Goal: Book appointment/travel/reservation

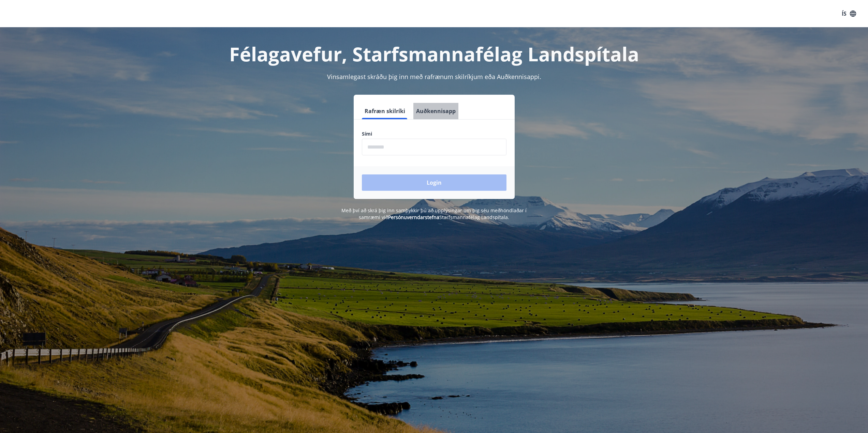
click at [436, 107] on button "Auðkennisapp" at bounding box center [435, 111] width 45 height 16
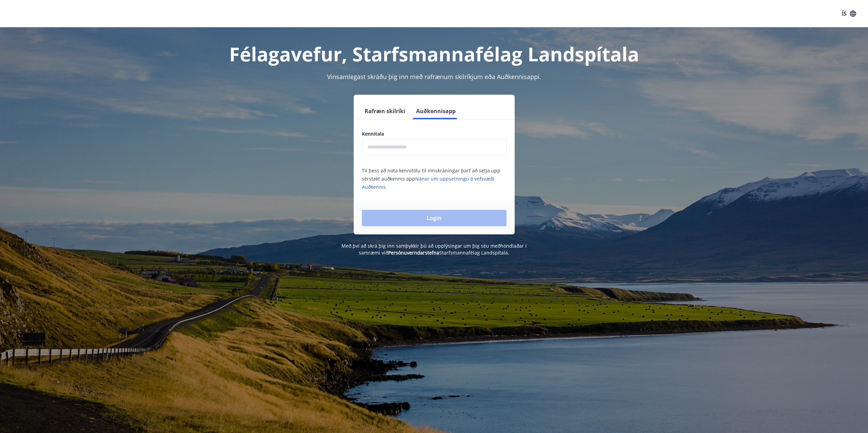
click at [423, 148] on input "text" at bounding box center [434, 147] width 145 height 17
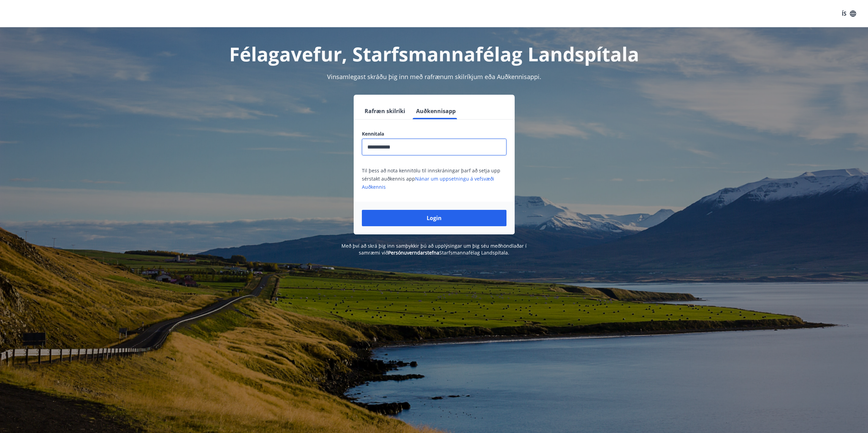
type input "**********"
click at [362, 210] on button "Login" at bounding box center [434, 218] width 145 height 16
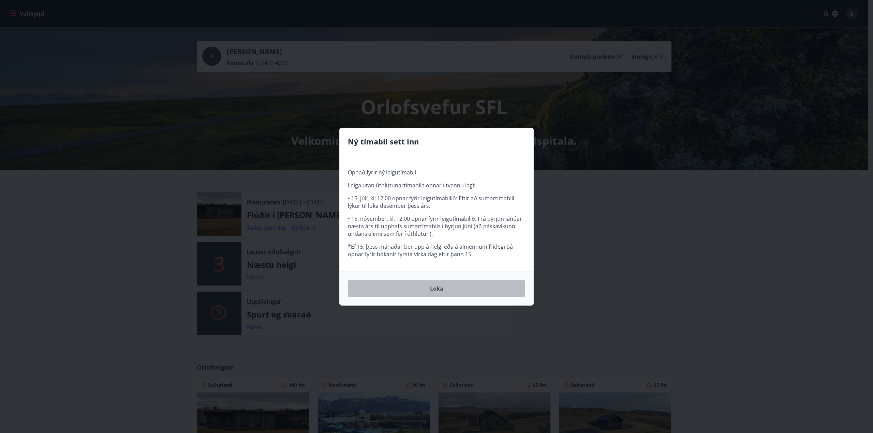
click at [443, 289] on button "Loka" at bounding box center [436, 288] width 177 height 17
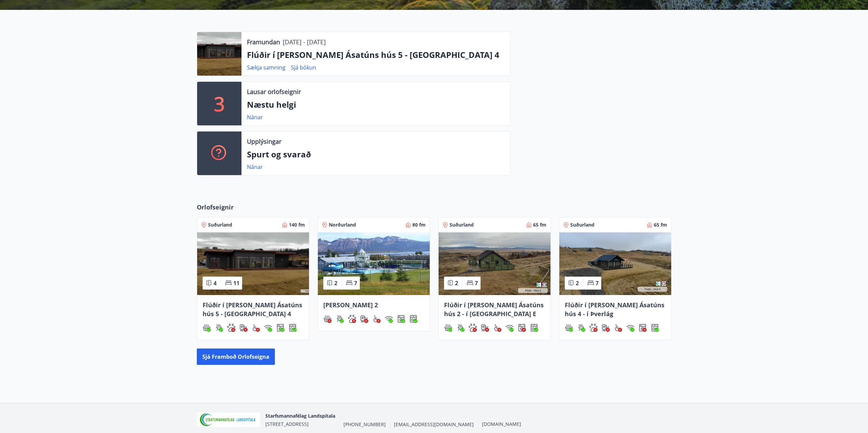
scroll to position [188, 0]
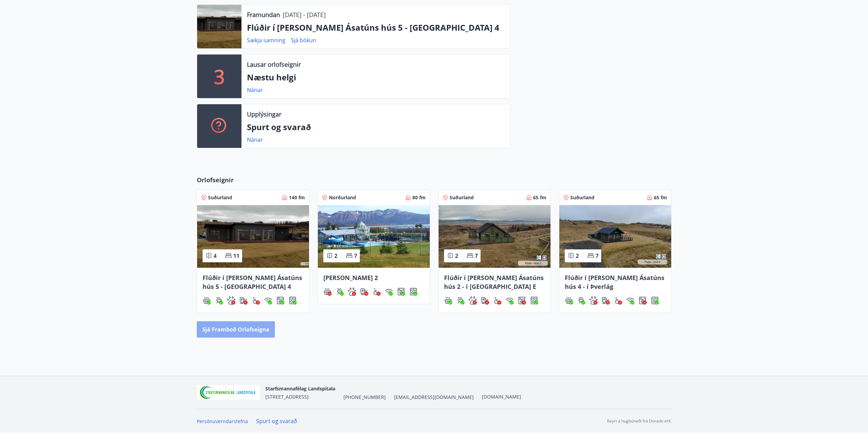
click at [228, 331] on button "Sjá framboð orlofseigna" at bounding box center [236, 330] width 78 height 16
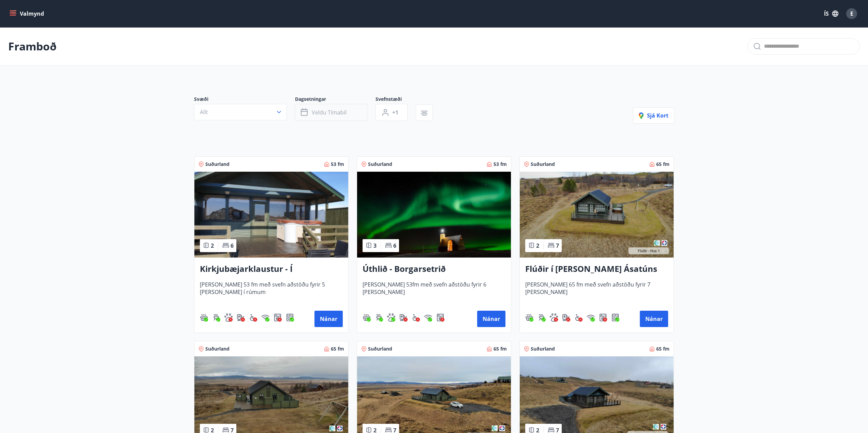
click at [315, 114] on span "Veldu tímabil" at bounding box center [329, 113] width 35 height 8
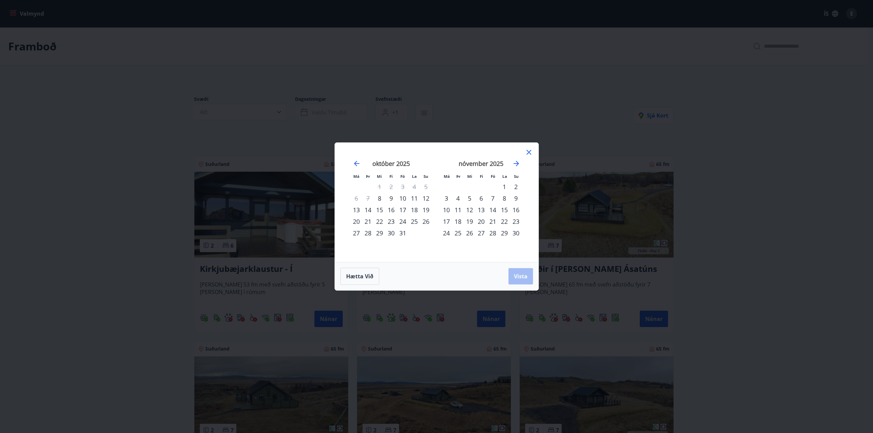
click at [380, 199] on div "8" at bounding box center [380, 199] width 12 height 12
click at [379, 212] on div "15" at bounding box center [380, 210] width 12 height 12
click at [379, 223] on div "22" at bounding box center [380, 222] width 12 height 12
click at [378, 198] on div "8" at bounding box center [380, 199] width 12 height 12
click at [382, 222] on div "22" at bounding box center [380, 222] width 12 height 12
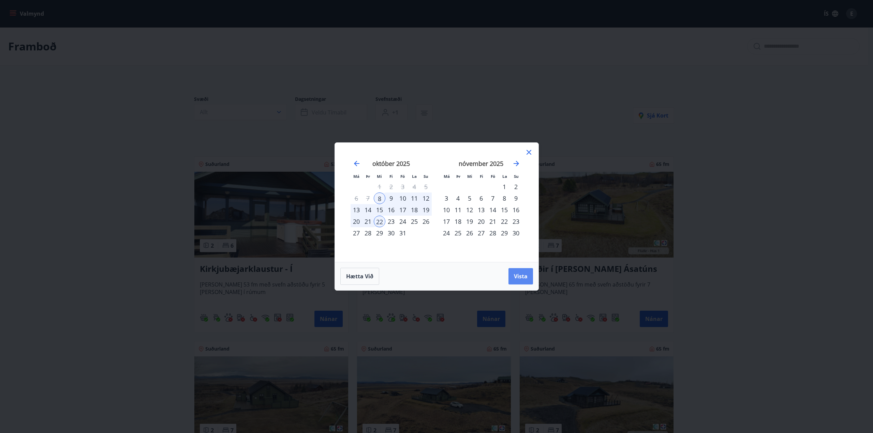
click at [518, 274] on span "Vista" at bounding box center [521, 277] width 14 height 8
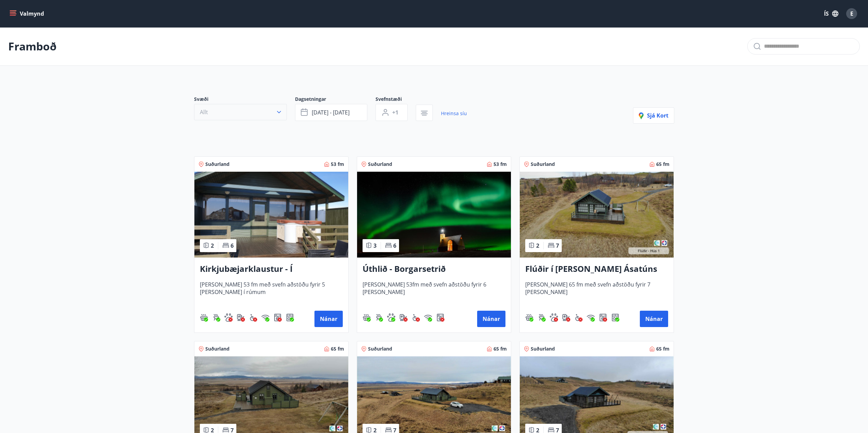
click at [273, 113] on button "Allt" at bounding box center [240, 112] width 93 height 16
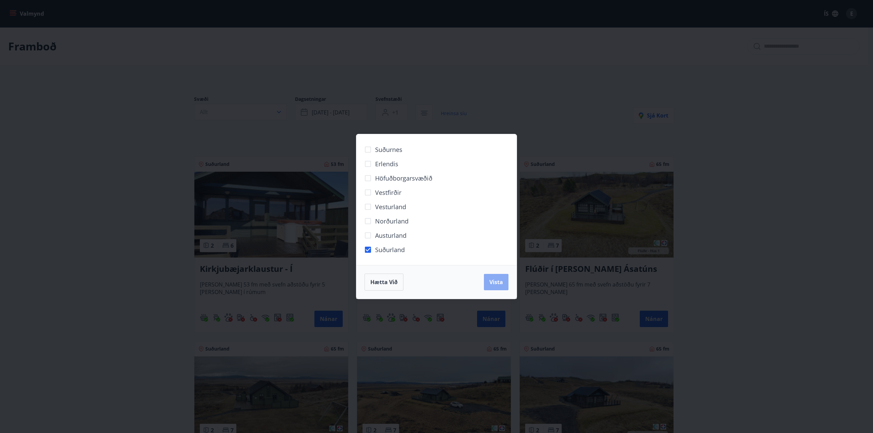
click at [503, 289] on button "Vista" at bounding box center [496, 282] width 25 height 16
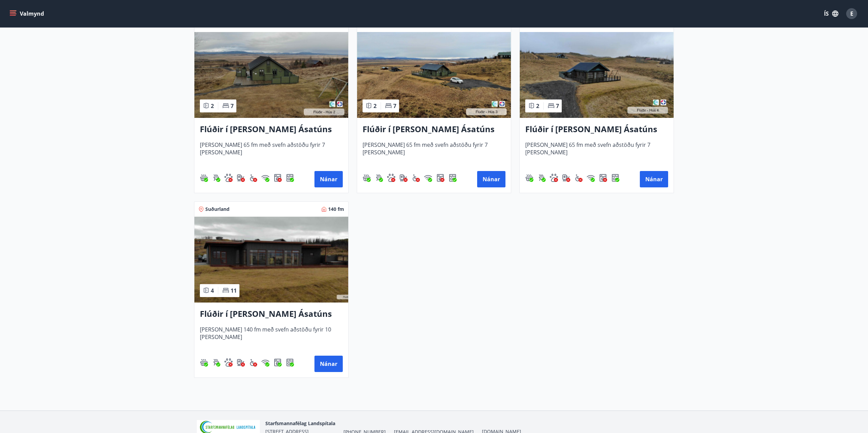
scroll to position [375, 0]
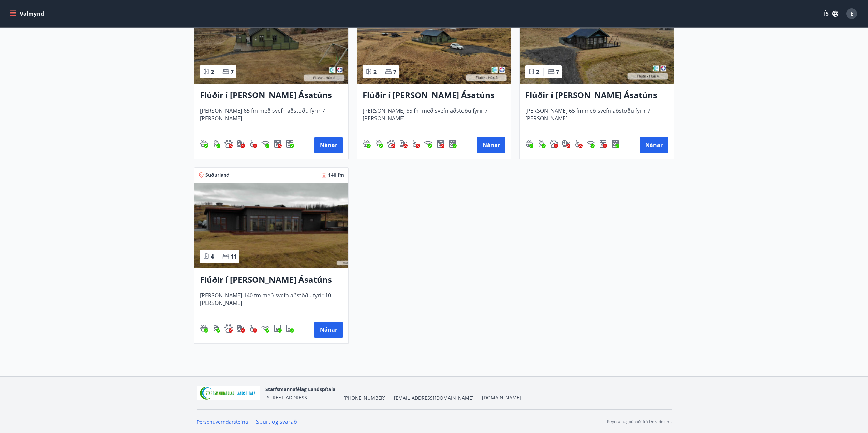
click at [220, 278] on h3 "Flúðir í [PERSON_NAME] Ásatúns hús 5 - [GEOGRAPHIC_DATA] 4" at bounding box center [271, 280] width 143 height 12
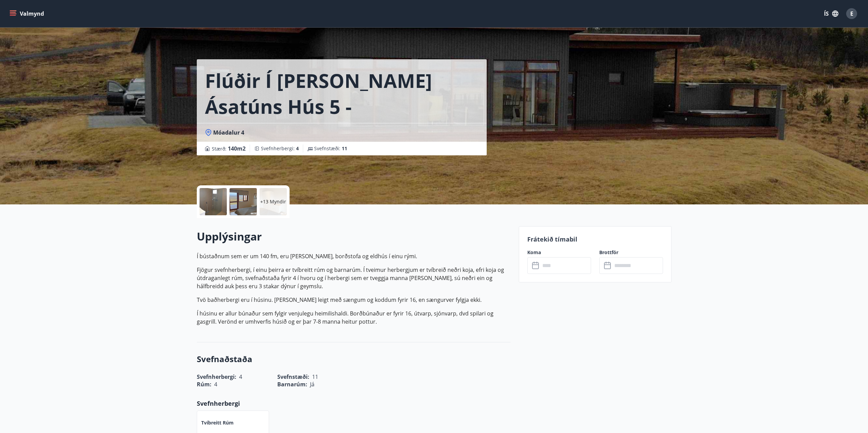
click at [16, 14] on button "Valmynd" at bounding box center [27, 14] width 39 height 12
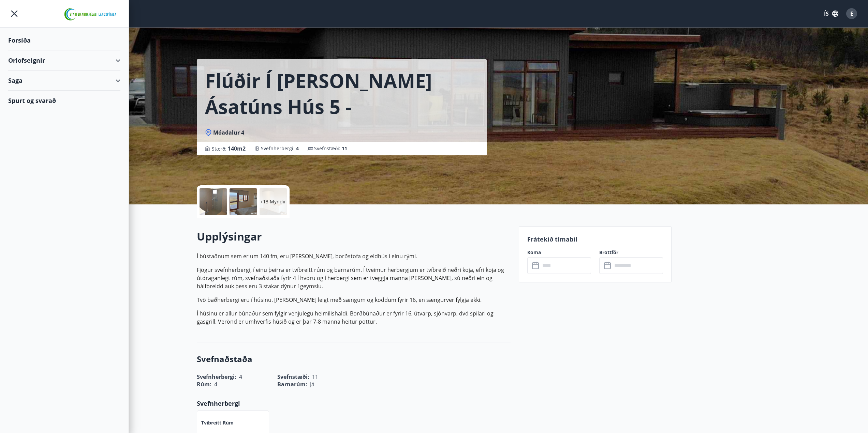
click at [118, 61] on div "Orlofseignir" at bounding box center [64, 60] width 112 height 20
click at [48, 94] on div "Bókunardagatal" at bounding box center [64, 92] width 101 height 14
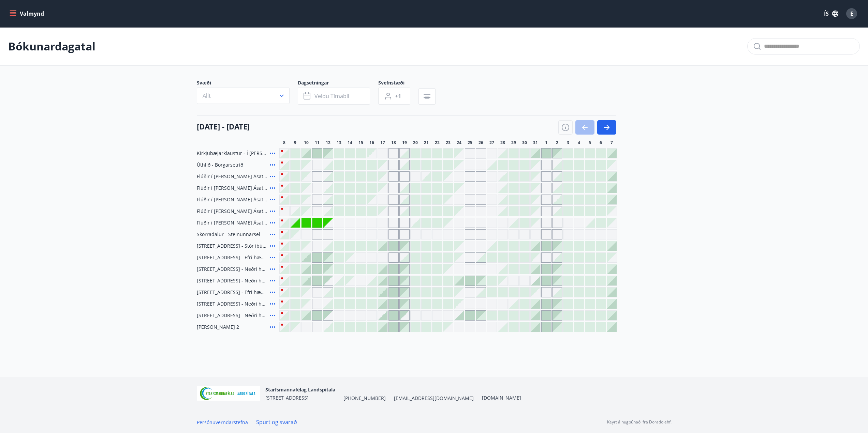
click at [28, 16] on button "Valmynd" at bounding box center [27, 14] width 39 height 12
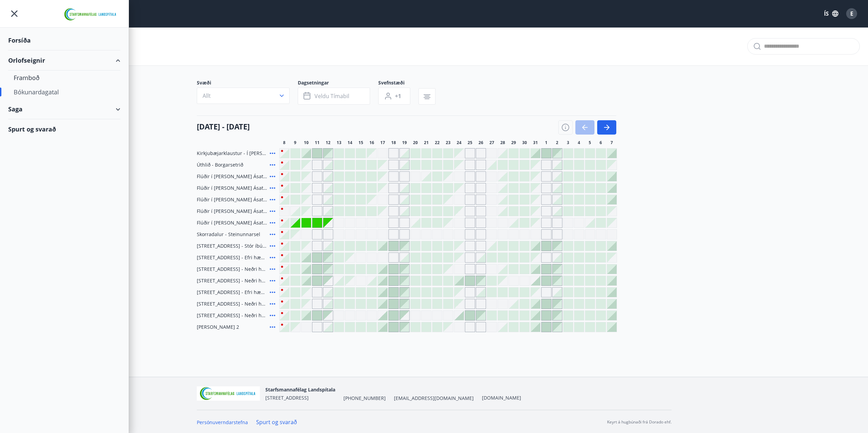
click at [20, 43] on div "Forsíða" at bounding box center [64, 40] width 112 height 20
